Goal: Understand process/instructions: Learn about a topic

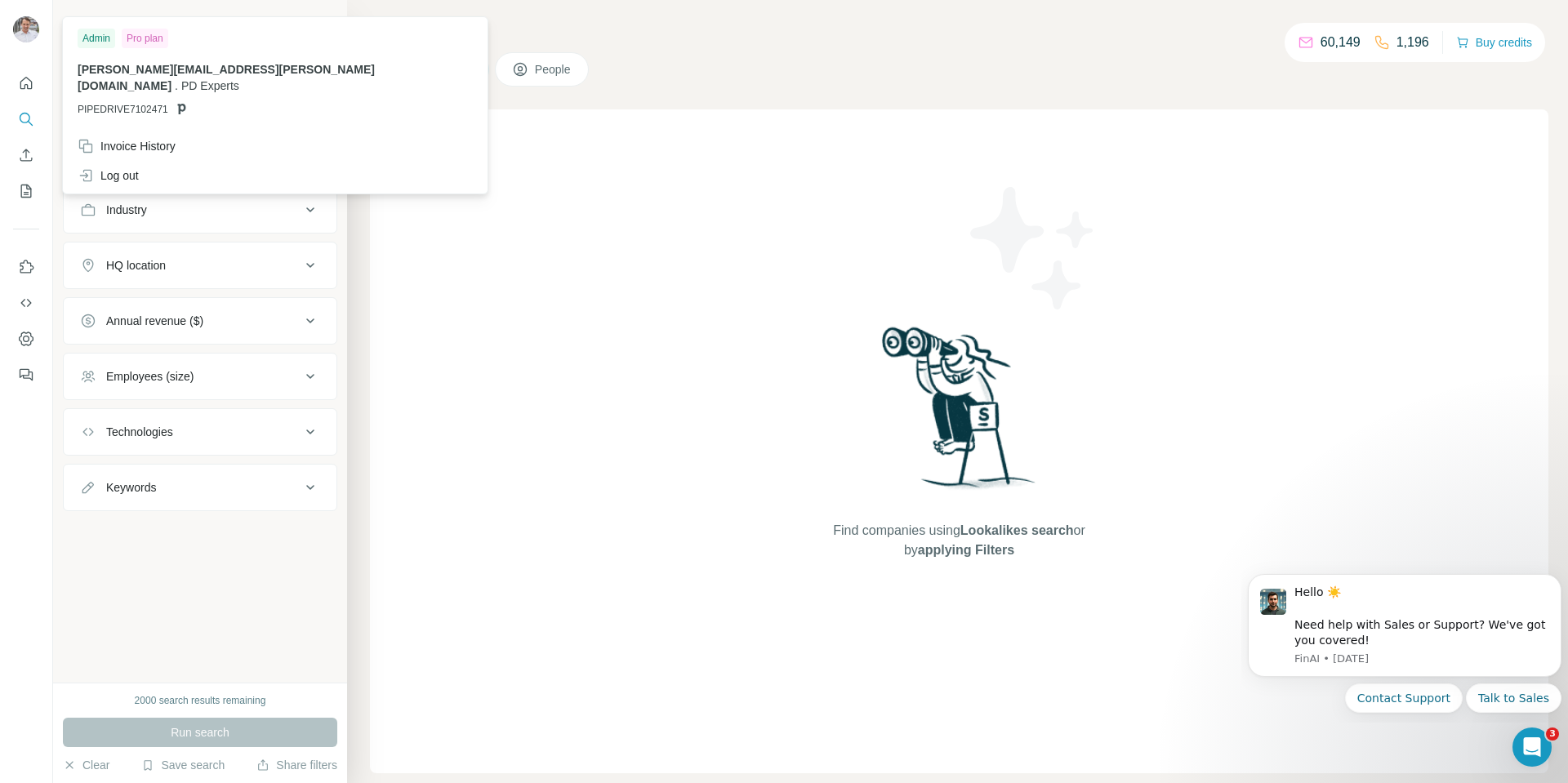
click at [26, 24] on img at bounding box center [26, 29] width 26 height 26
click at [28, 83] on icon "Quick start" at bounding box center [27, 83] width 17 height 17
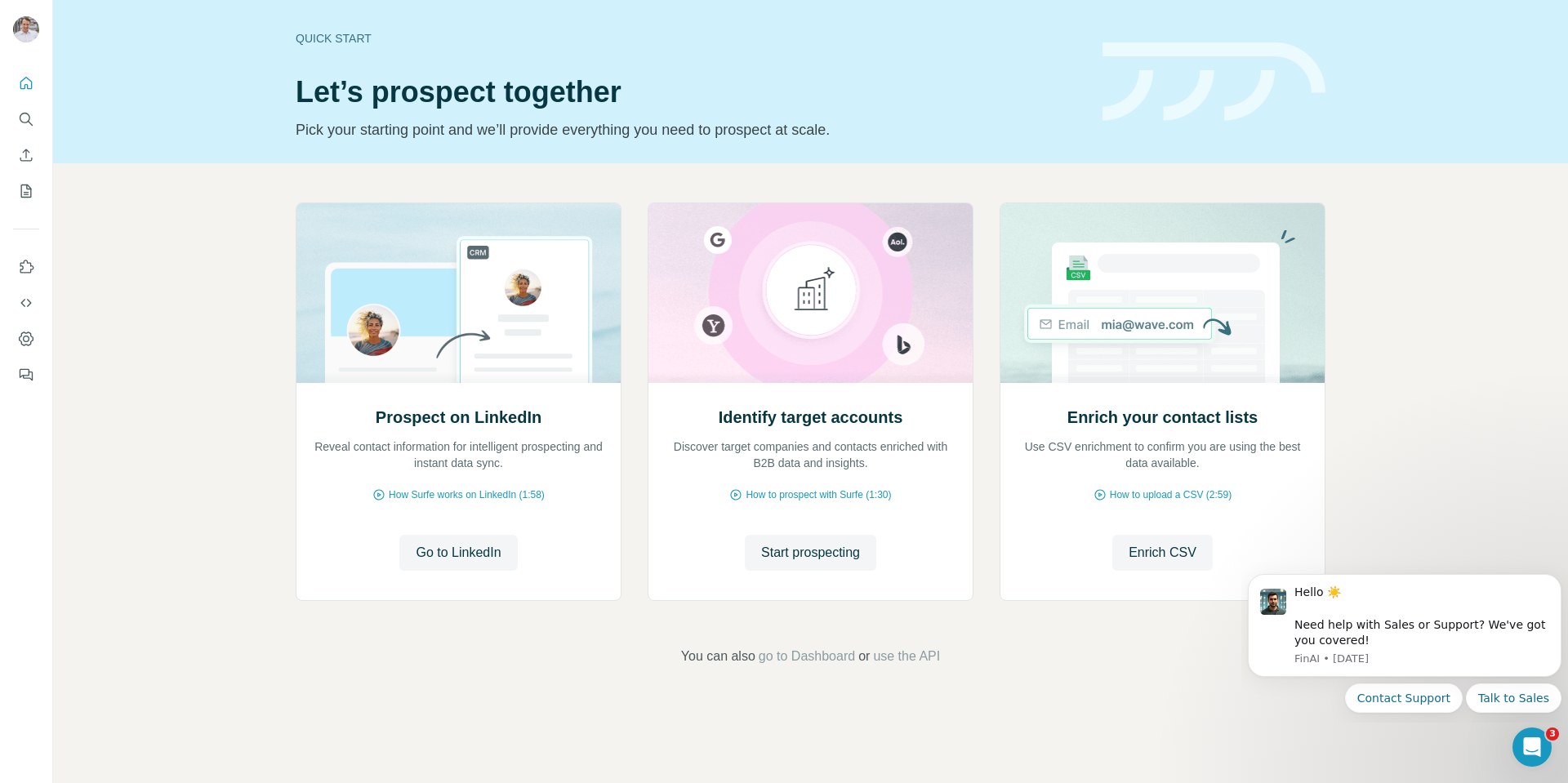
drag, startPoint x: 795, startPoint y: 661, endPoint x: 1045, endPoint y: 668, distance: 250.1
click at [1053, 668] on div "Prospect on LinkedIn Reveal contact information for intelligent prospecting and…" at bounding box center [811, 434] width 1515 height 542
drag, startPoint x: 1015, startPoint y: 664, endPoint x: 572, endPoint y: 670, distance: 443.0
click at [572, 670] on div "Prospect on LinkedIn Reveal contact information for intelligent prospecting and…" at bounding box center [811, 434] width 1515 height 542
click at [34, 122] on button "Search" at bounding box center [26, 118] width 26 height 29
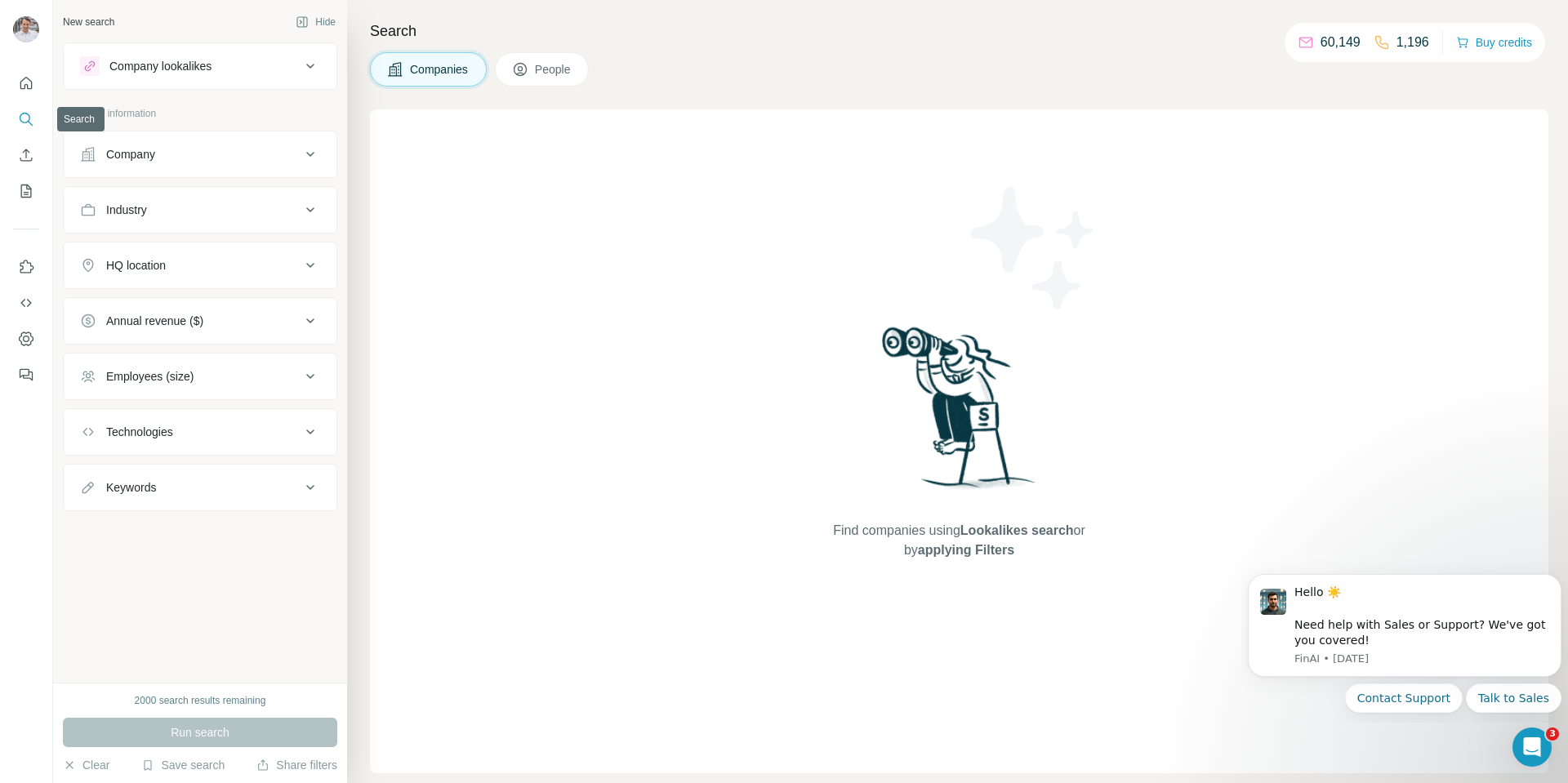
drag, startPoint x: 34, startPoint y: 122, endPoint x: 27, endPoint y: 118, distance: 8.1
click at [26, 122] on icon "Search" at bounding box center [27, 119] width 17 height 17
click at [305, 64] on icon at bounding box center [310, 67] width 20 height 20
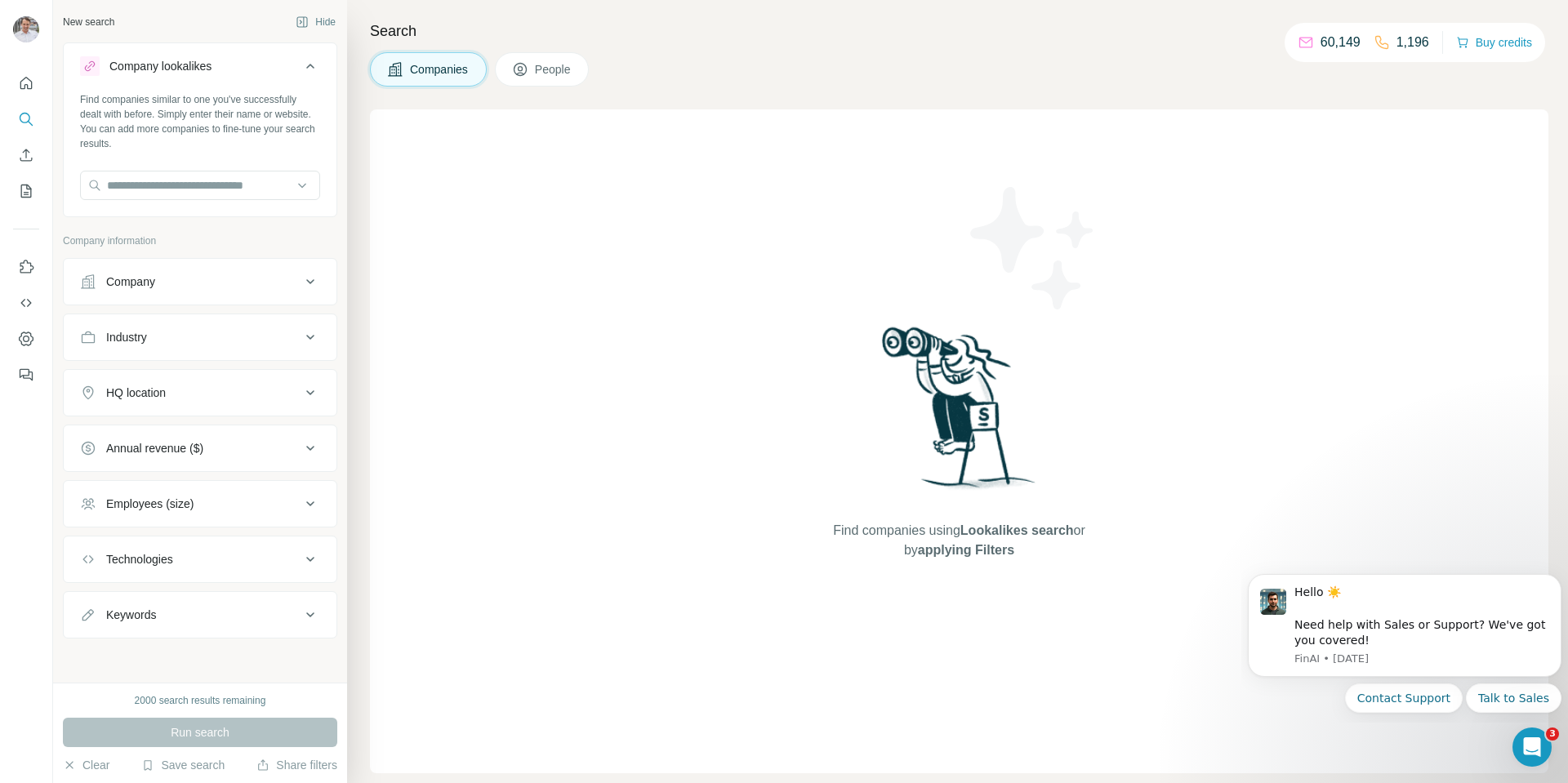
scroll to position [2, 0]
click at [27, 335] on icon "Dashboard" at bounding box center [27, 339] width 17 height 17
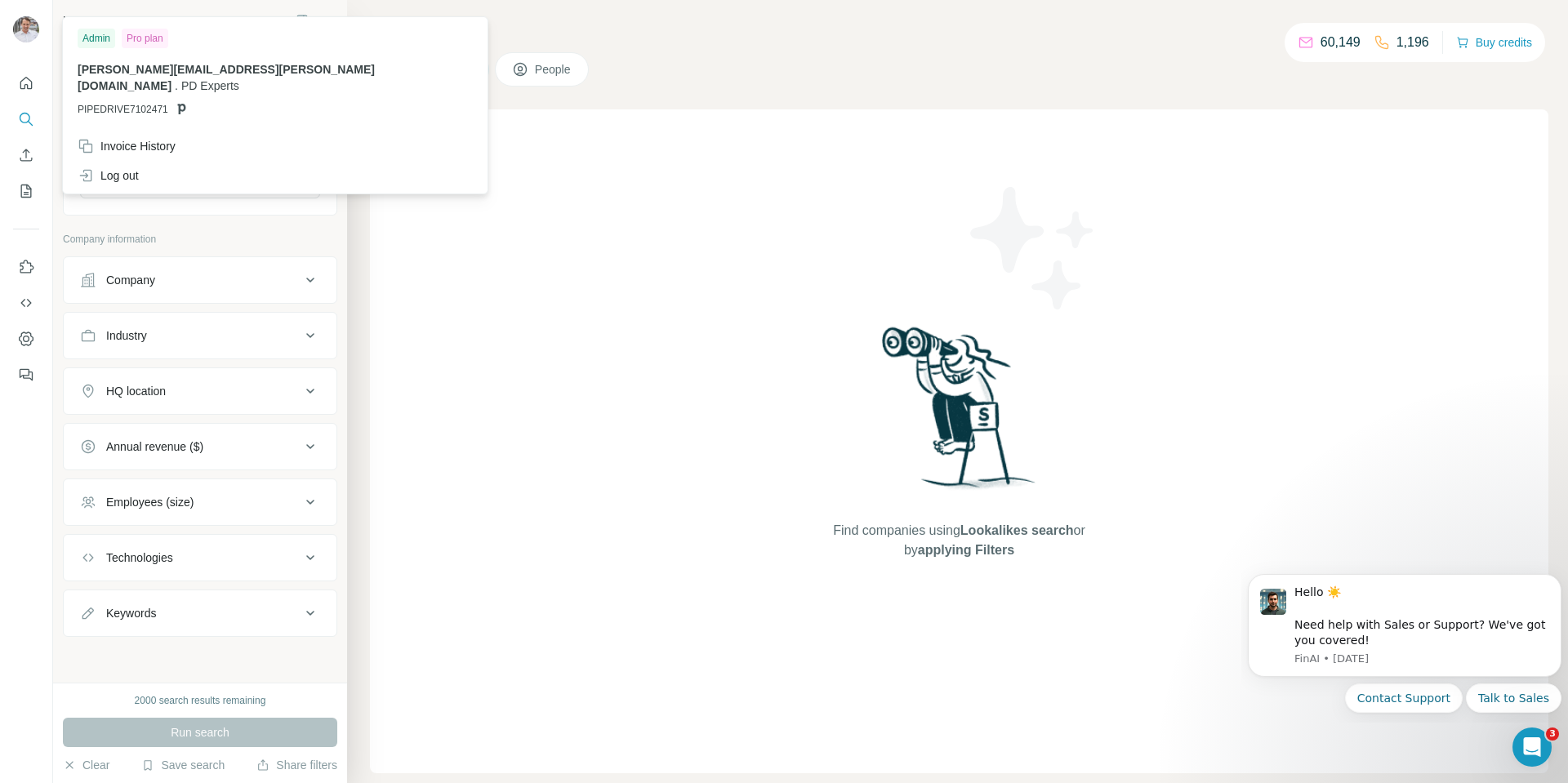
click at [24, 26] on img at bounding box center [26, 29] width 26 height 26
click at [68, 761] on icon "button" at bounding box center [69, 765] width 13 height 13
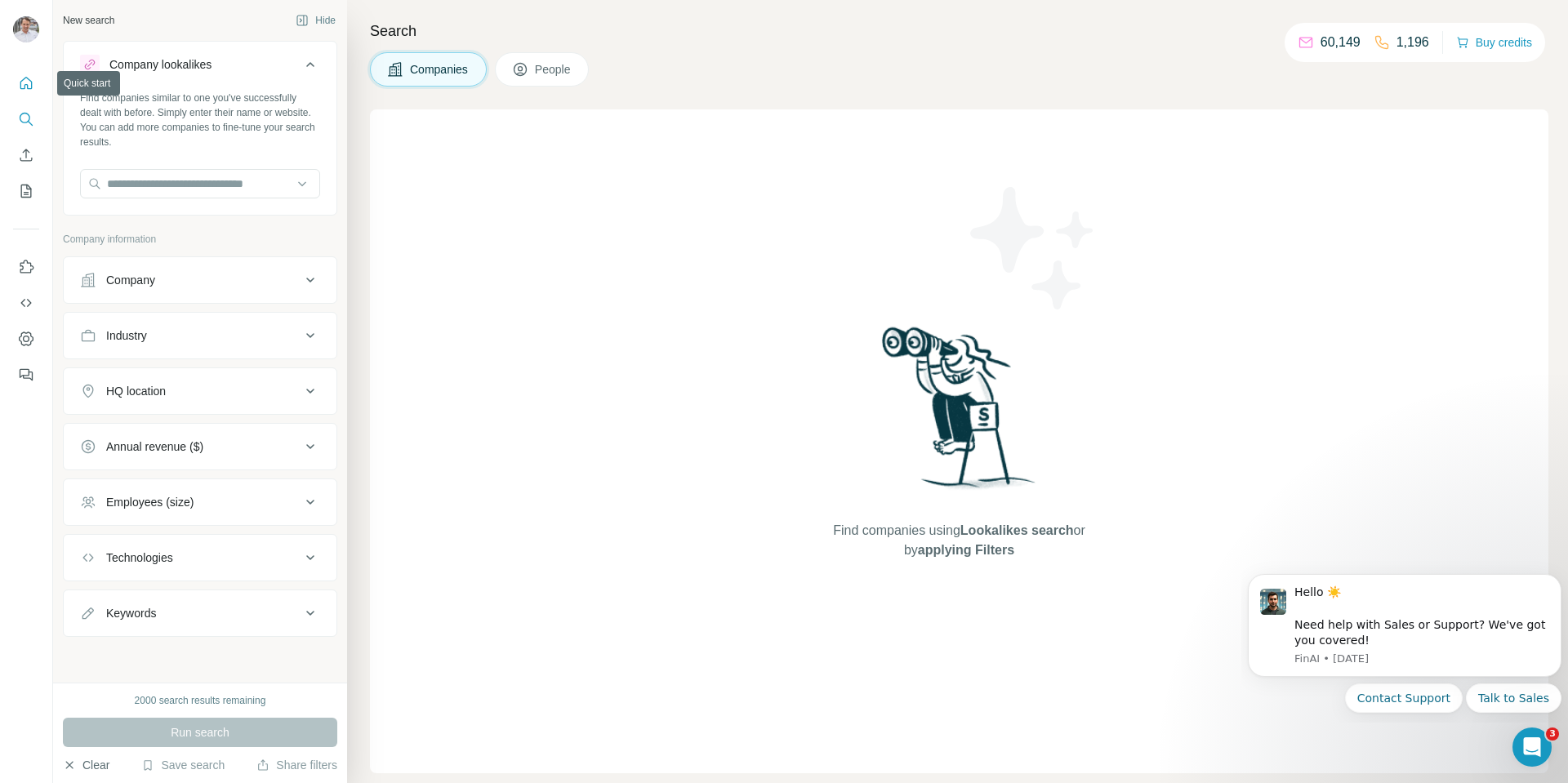
click at [28, 82] on icon "Quick start" at bounding box center [27, 83] width 17 height 17
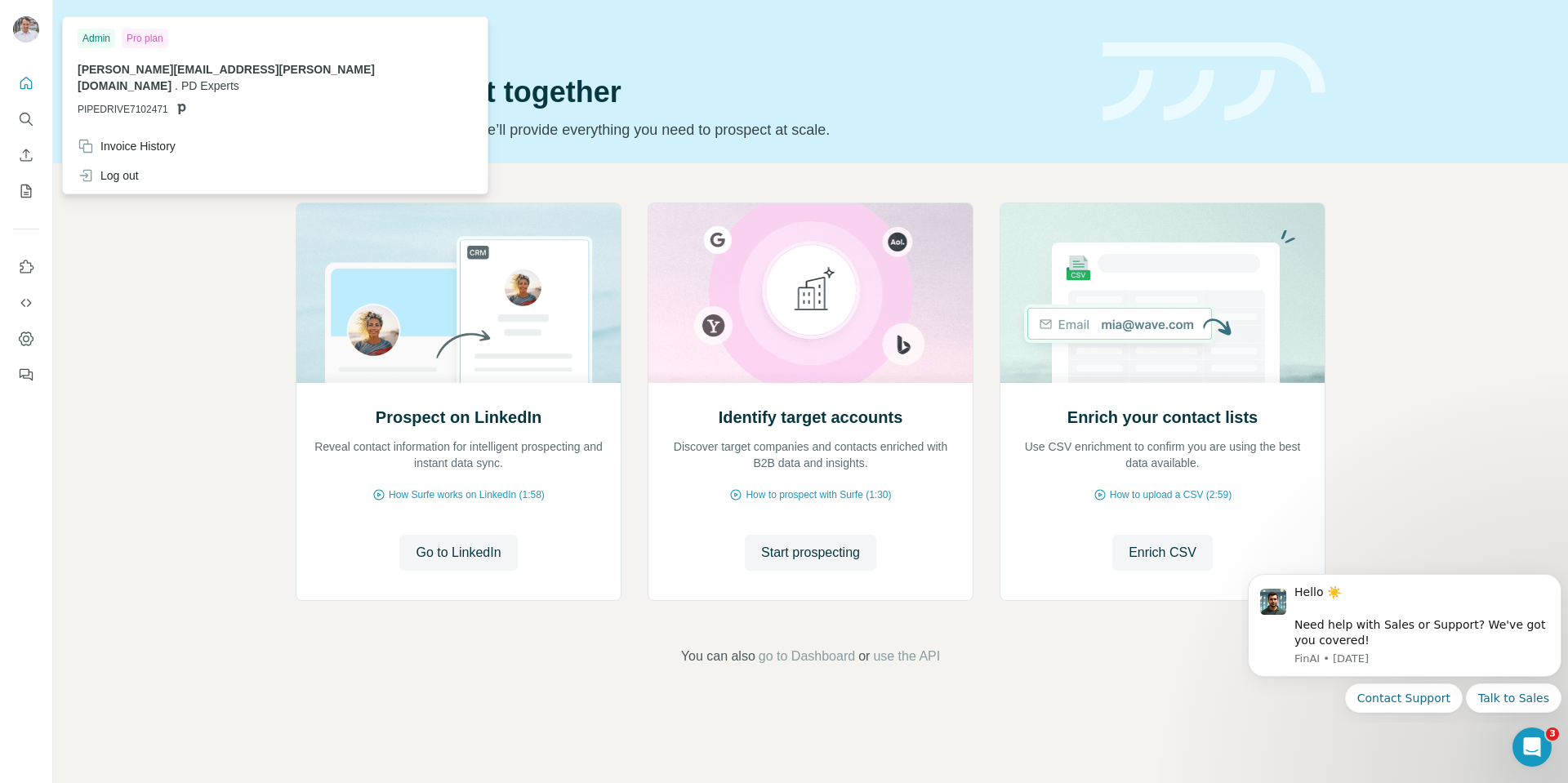
click at [93, 37] on div "Admin" at bounding box center [96, 38] width 38 height 20
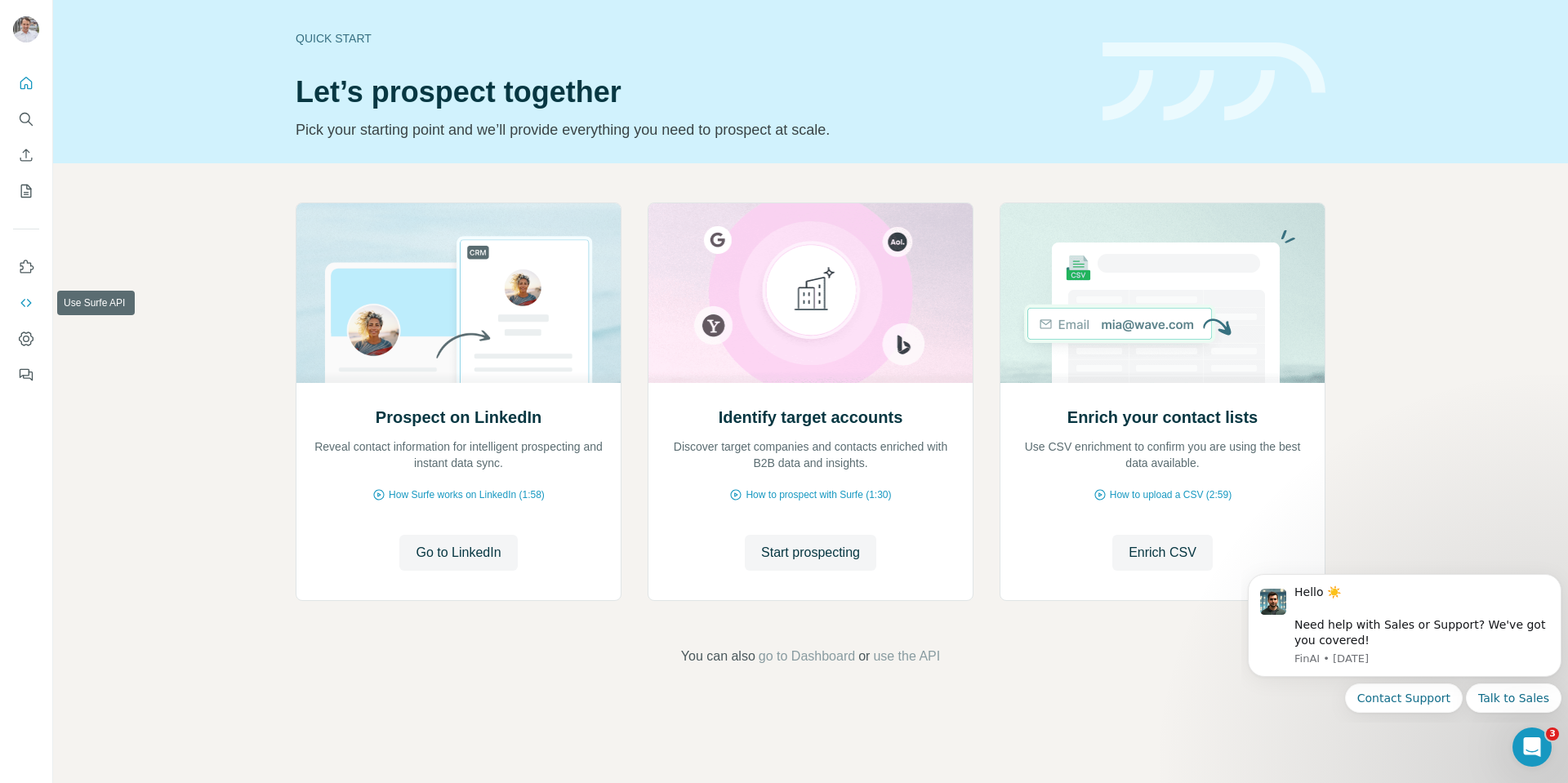
click at [22, 300] on icon "Use Surfe API" at bounding box center [27, 304] width 17 height 17
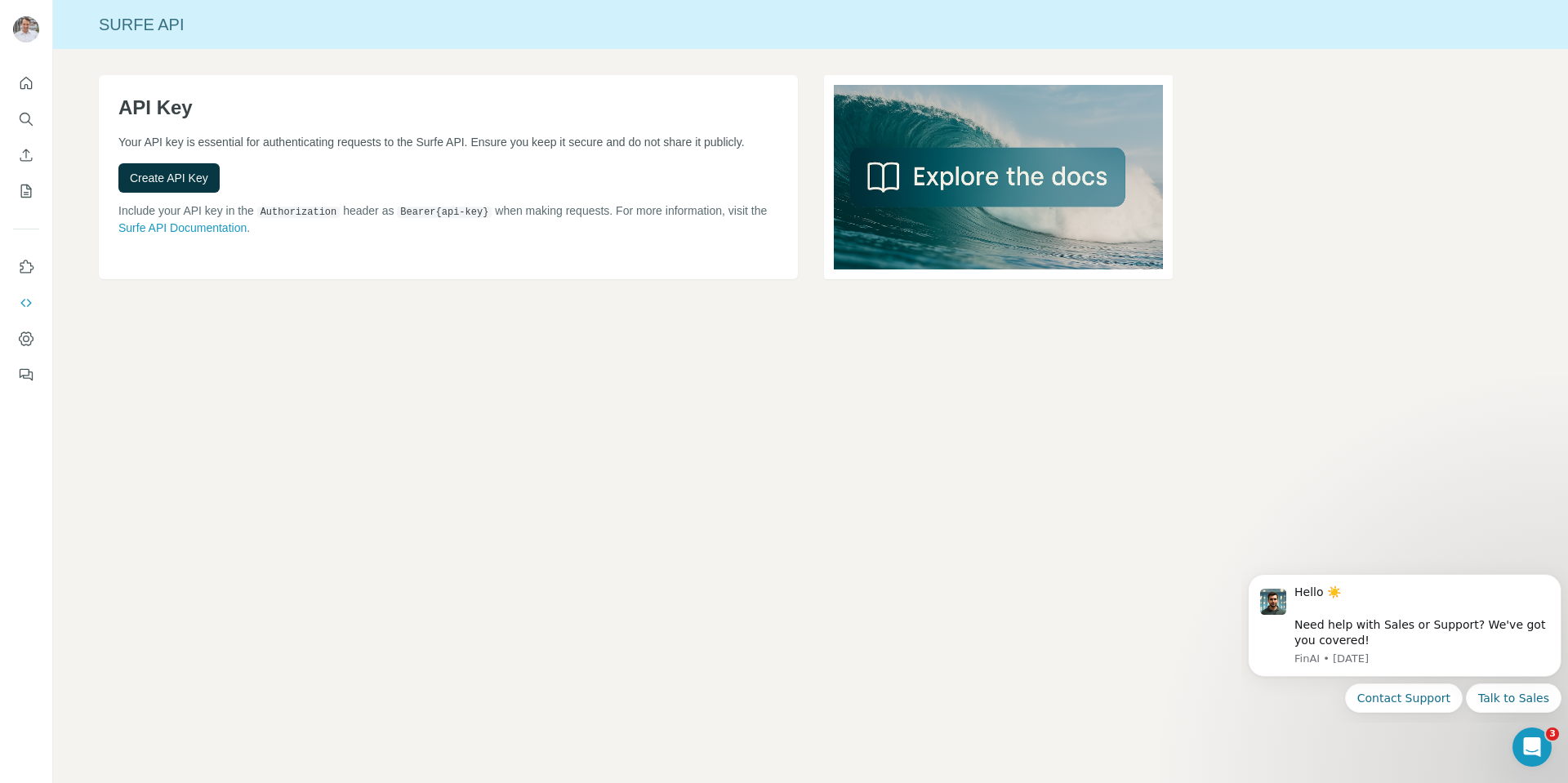
click at [283, 266] on div "API Key Your API key is essential for authenticating requests to the Surfe API.…" at bounding box center [448, 177] width 699 height 204
